Goal: Unclear

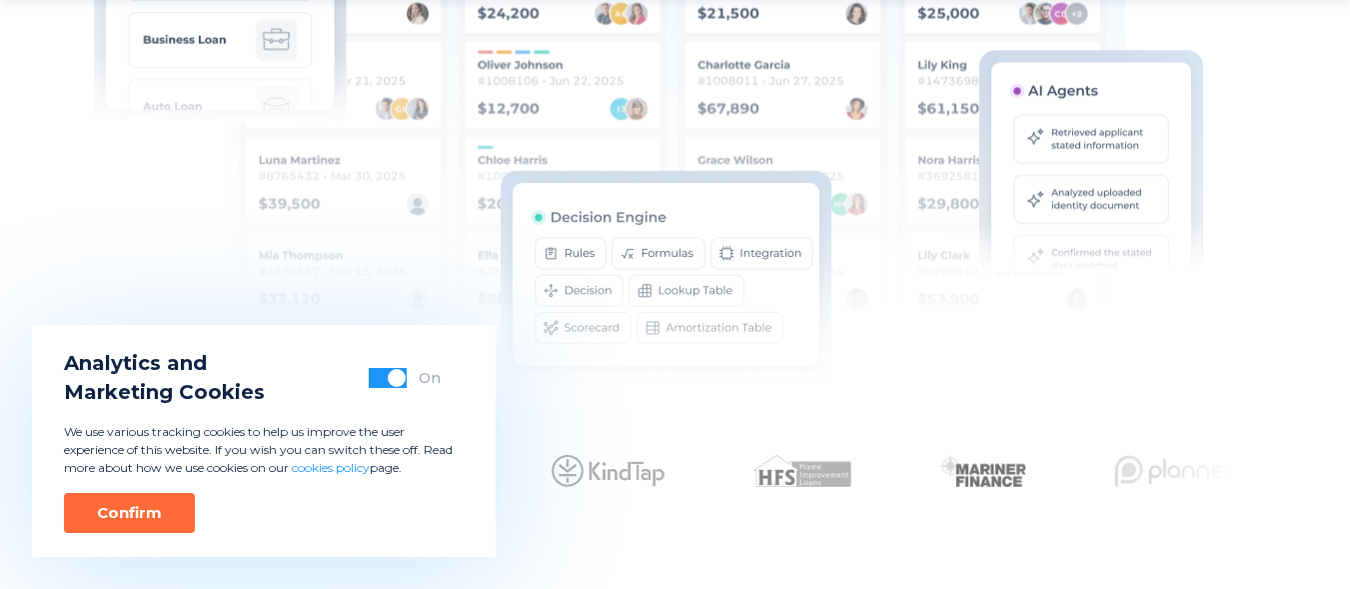
scroll to position [900, 0]
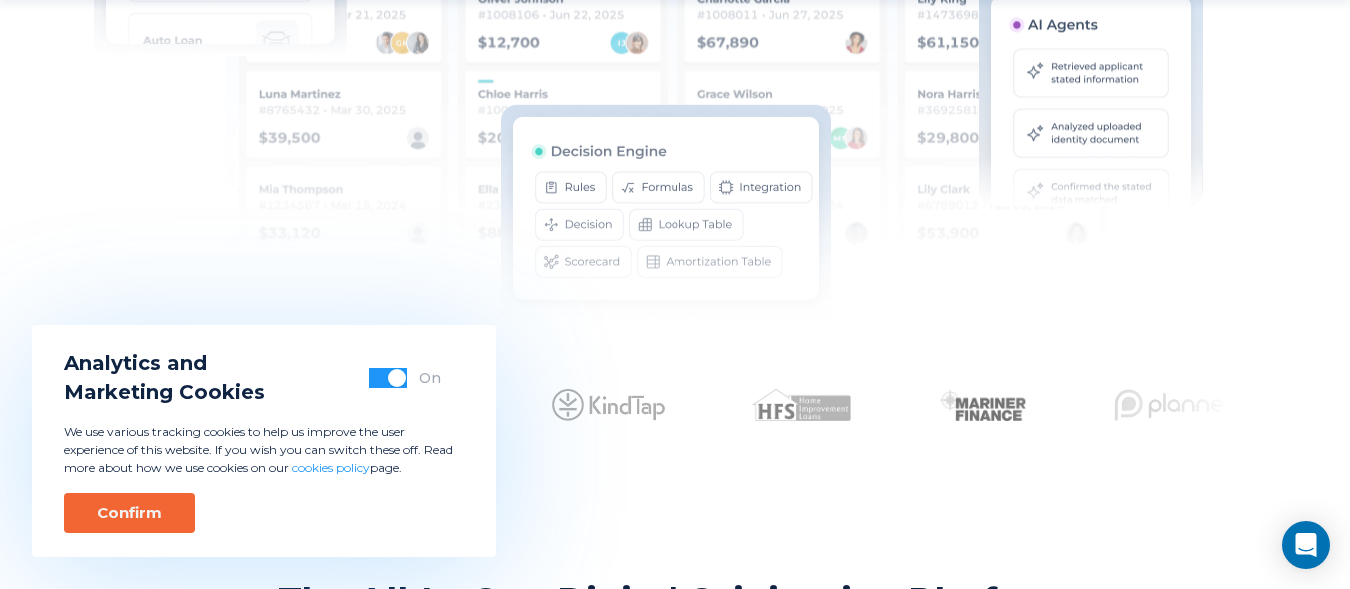
click at [147, 510] on div "Confirm" at bounding box center [129, 513] width 65 height 20
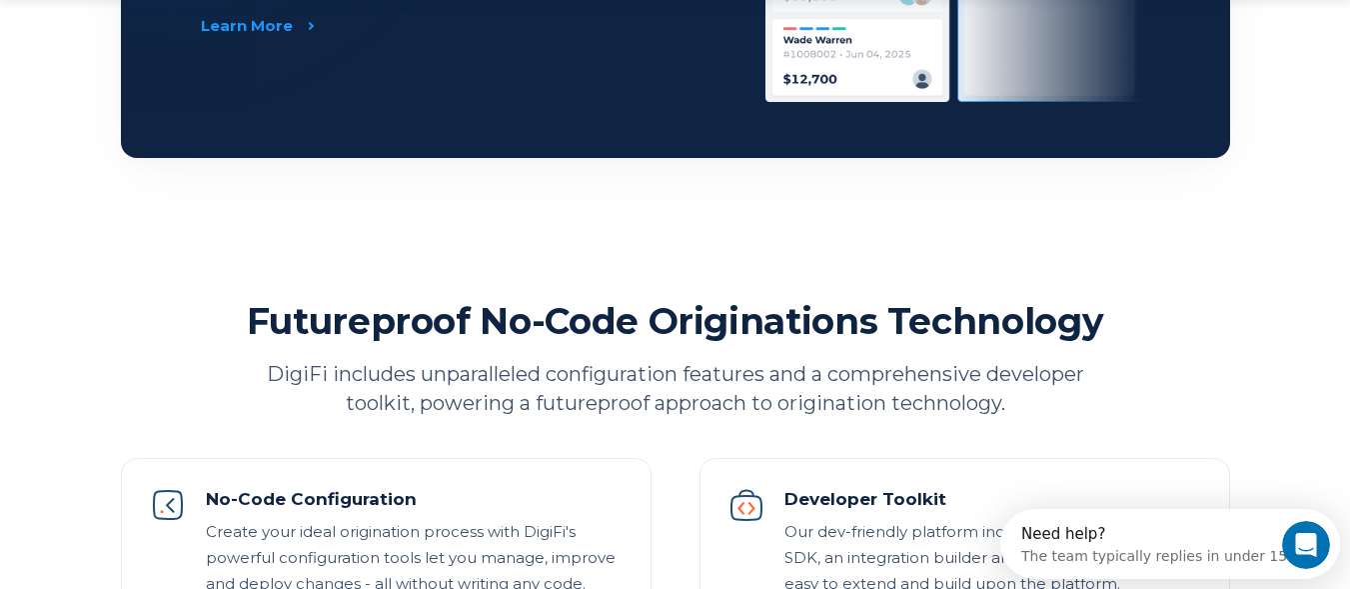
scroll to position [0, 0]
